Goal: Transaction & Acquisition: Download file/media

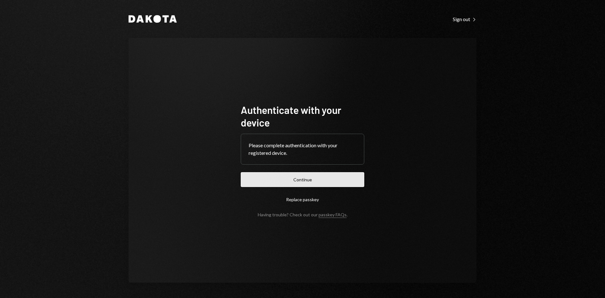
click at [363, 185] on button "Continue" at bounding box center [303, 179] width 124 height 15
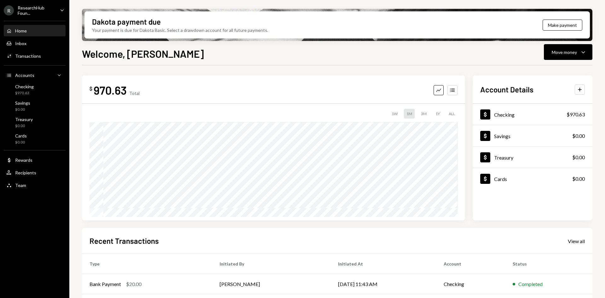
click at [35, 12] on div "ResearchHub Foun..." at bounding box center [36, 10] width 37 height 11
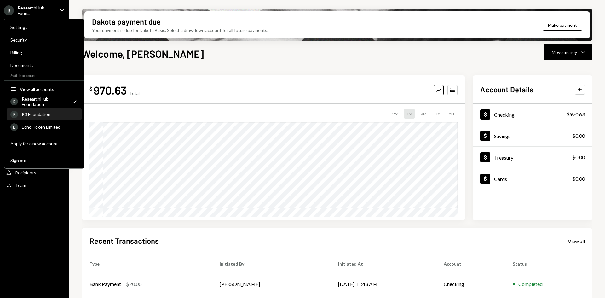
click at [40, 114] on div "R3 Foundation" at bounding box center [50, 114] width 56 height 5
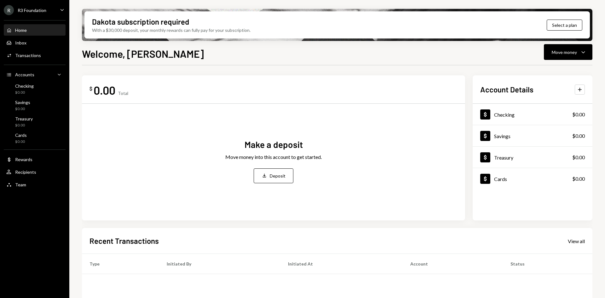
click at [55, 11] on div "R R3 Foundation Caret Down" at bounding box center [34, 10] width 69 height 10
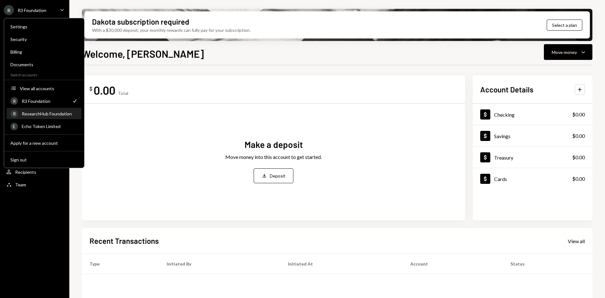
click at [53, 115] on div "ResearchHub Foundation" at bounding box center [50, 113] width 56 height 5
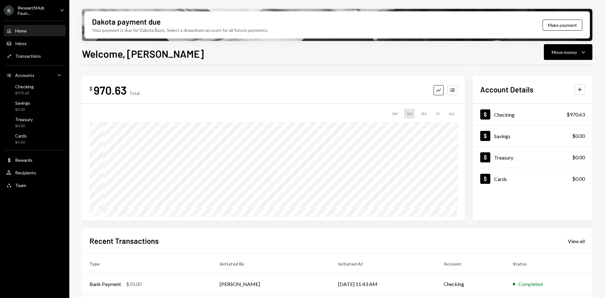
click at [57, 14] on div "R ResearchHub Foun... Caret Down" at bounding box center [34, 10] width 69 height 11
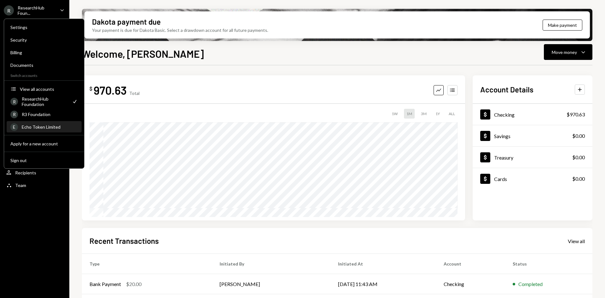
click at [52, 128] on div "Echo Token Limited" at bounding box center [50, 126] width 56 height 5
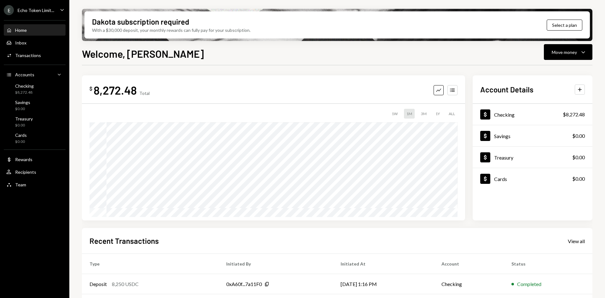
click at [46, 9] on div "Echo Token Limit..." at bounding box center [36, 10] width 37 height 5
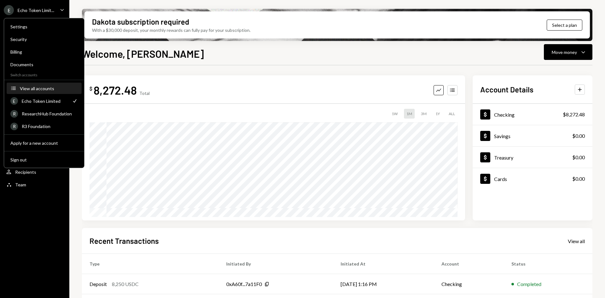
click at [51, 88] on div "View all accounts" at bounding box center [49, 88] width 58 height 5
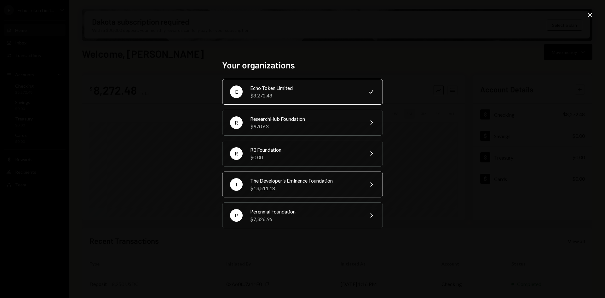
click at [330, 187] on div "$13,511.18" at bounding box center [305, 188] width 110 height 8
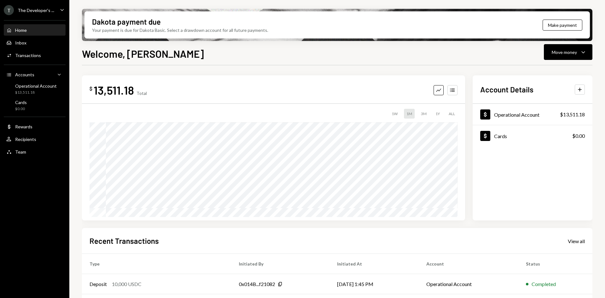
click at [50, 14] on div "T The Developer's ..." at bounding box center [29, 10] width 50 height 10
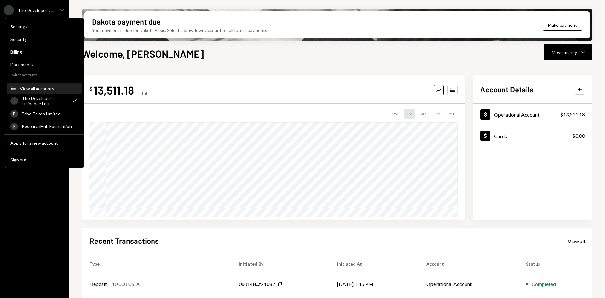
click at [50, 84] on button "Accounts View all accounts" at bounding box center [44, 88] width 75 height 11
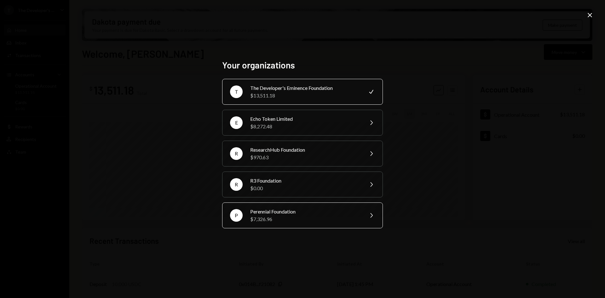
click at [312, 225] on div "P Perennial Foundation $7,326.96 Chevron Right" at bounding box center [302, 215] width 161 height 26
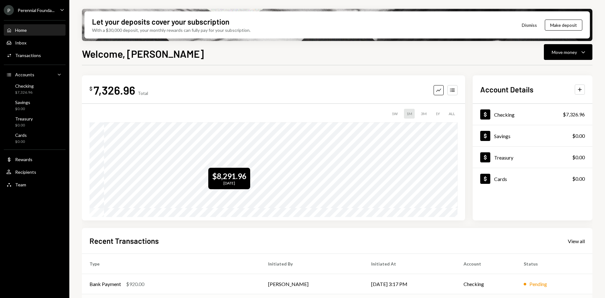
scroll to position [63, 0]
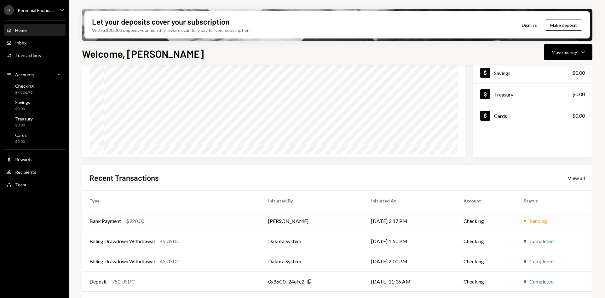
click at [407, 220] on td "[DATE] 3:17 PM" at bounding box center [410, 221] width 92 height 20
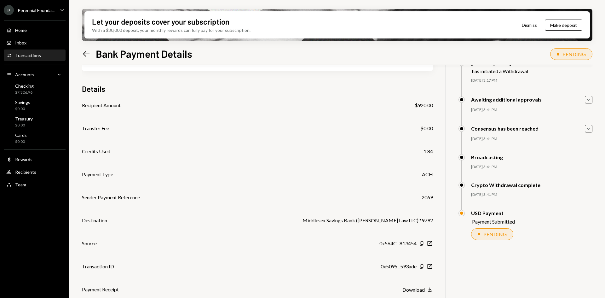
scroll to position [50, 0]
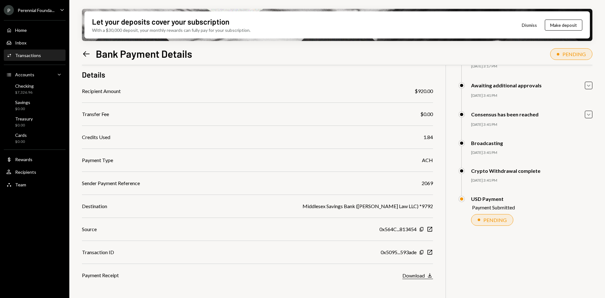
click at [414, 277] on div "Download" at bounding box center [413, 275] width 22 height 6
